Goal: Information Seeking & Learning: Check status

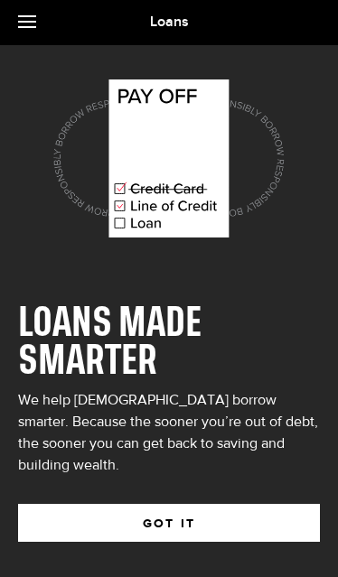
click at [239, 504] on button "GOT IT" at bounding box center [168, 523] width 301 height 38
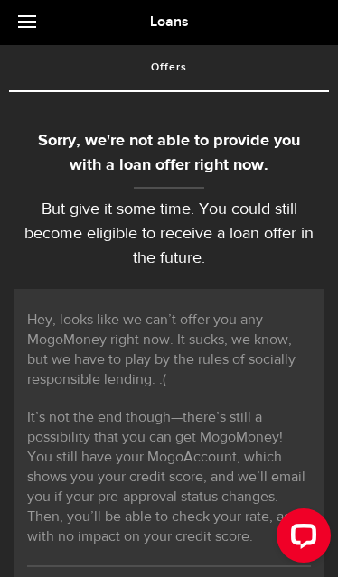
click at [25, 23] on link at bounding box center [31, 22] width 63 height 45
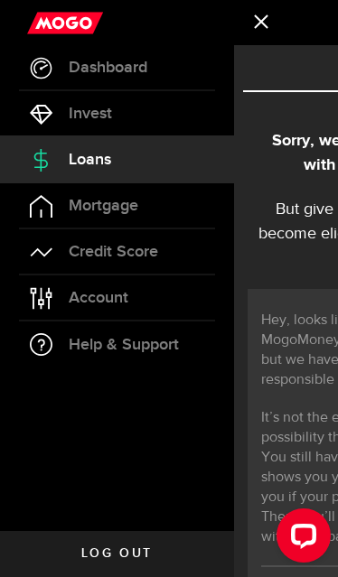
click at [169, 168] on link "Loans" at bounding box center [117, 159] width 234 height 45
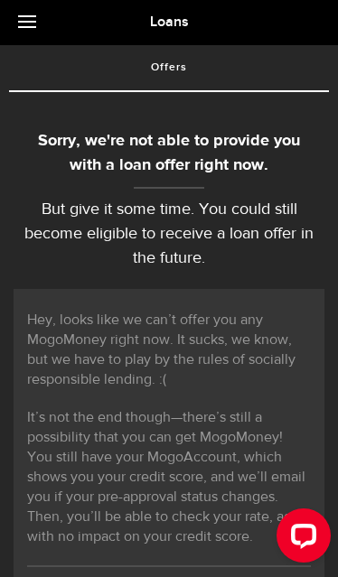
click at [37, 27] on link at bounding box center [31, 22] width 63 height 45
click at [302, 198] on p "But give it some time. You could still become eligible to receive a loan offer …" at bounding box center [169, 234] width 311 height 73
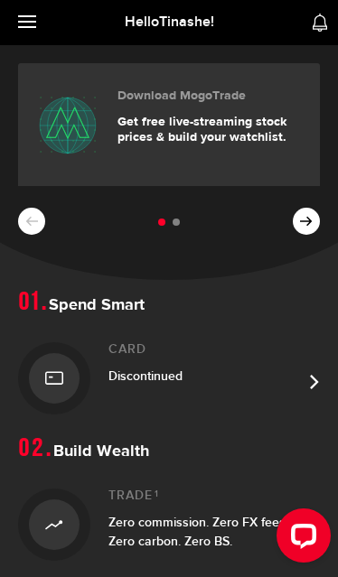
click at [32, 28] on link at bounding box center [31, 22] width 63 height 45
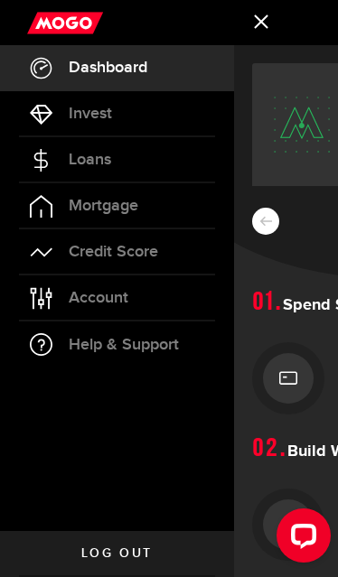
click at [170, 253] on link "Credit Score" at bounding box center [117, 251] width 234 height 45
